Goal: Task Accomplishment & Management: Manage account settings

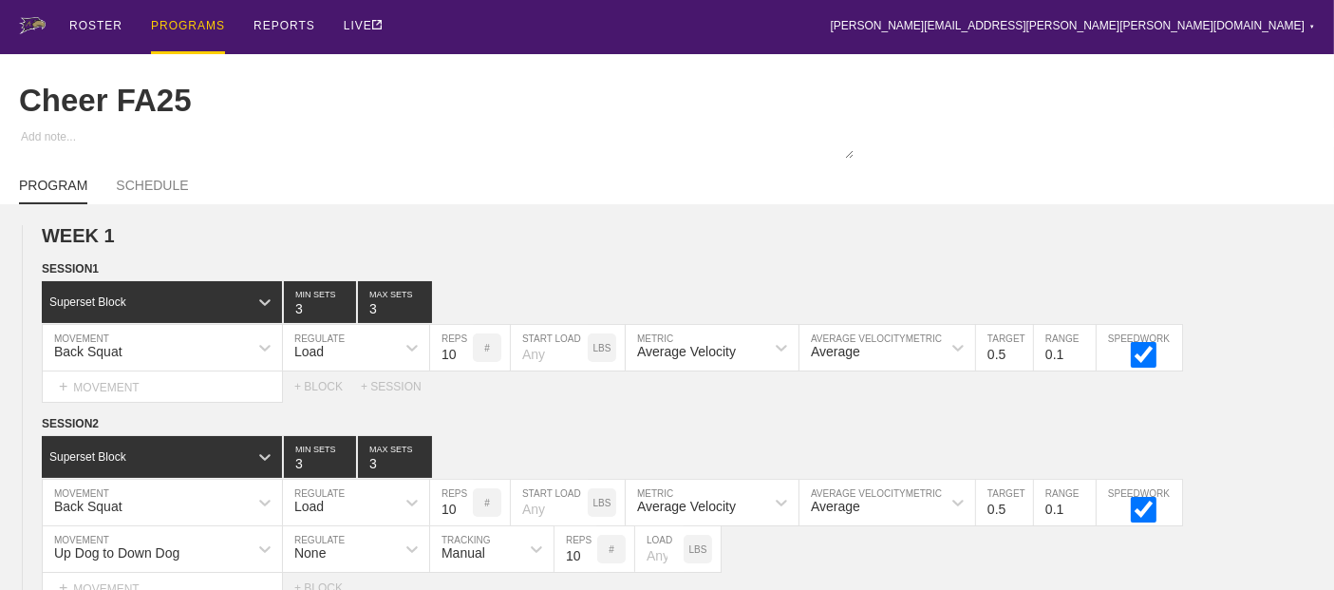
click at [183, 22] on div "PROGRAMS" at bounding box center [188, 27] width 74 height 54
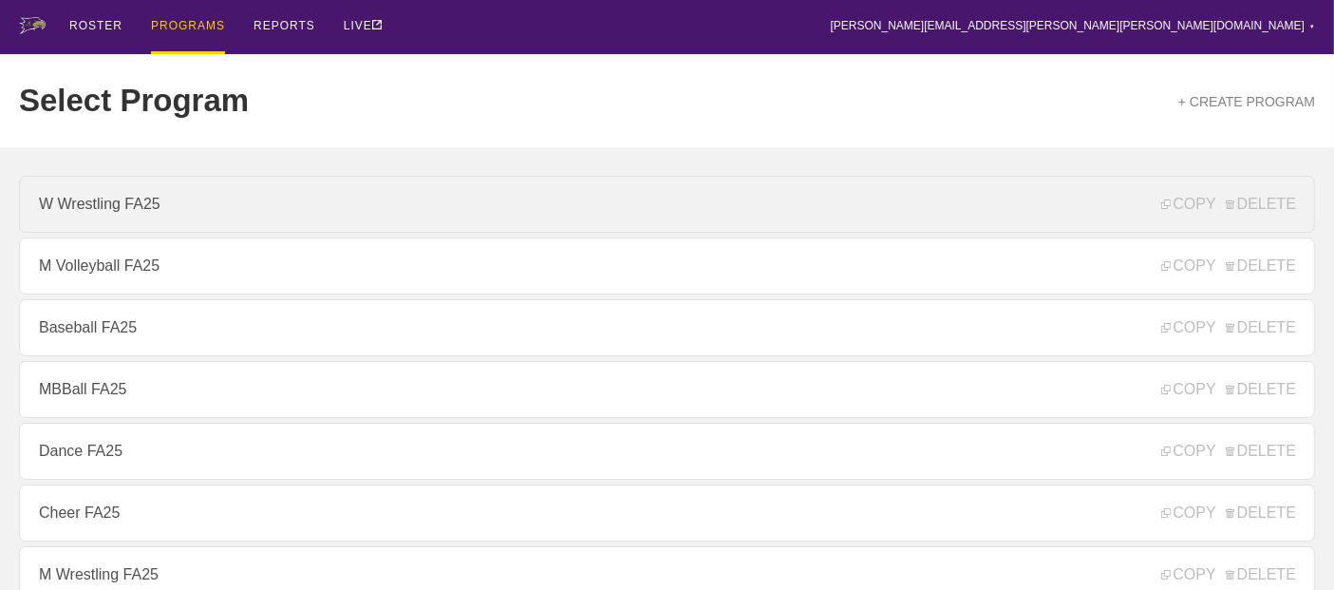
click at [116, 197] on link "W Wrestling FA25" at bounding box center [667, 204] width 1296 height 57
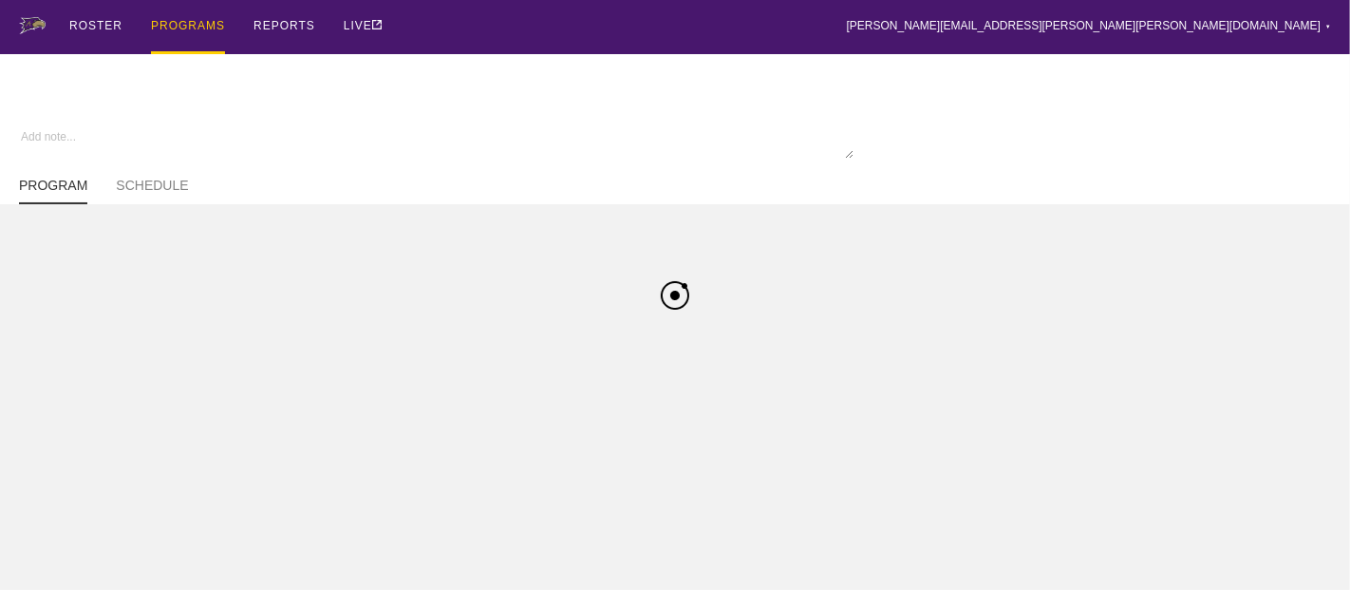
type textarea "x"
type input "W Wrestling FA25"
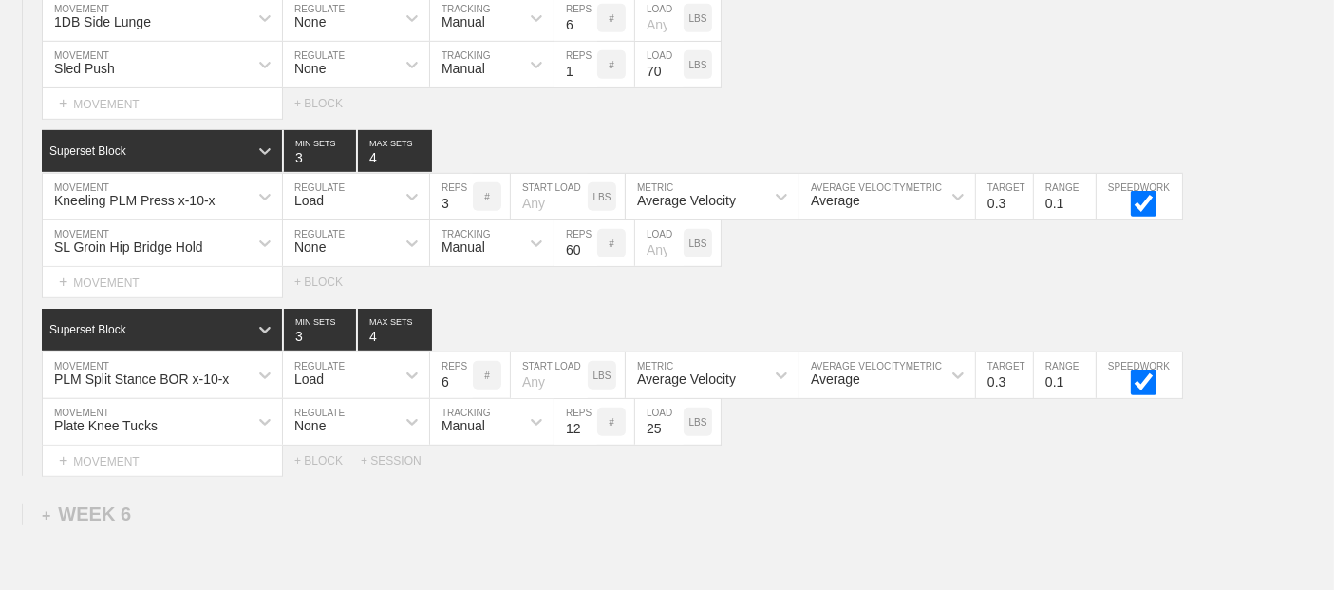
scroll to position [8305, 0]
